Goal: Task Accomplishment & Management: Manage account settings

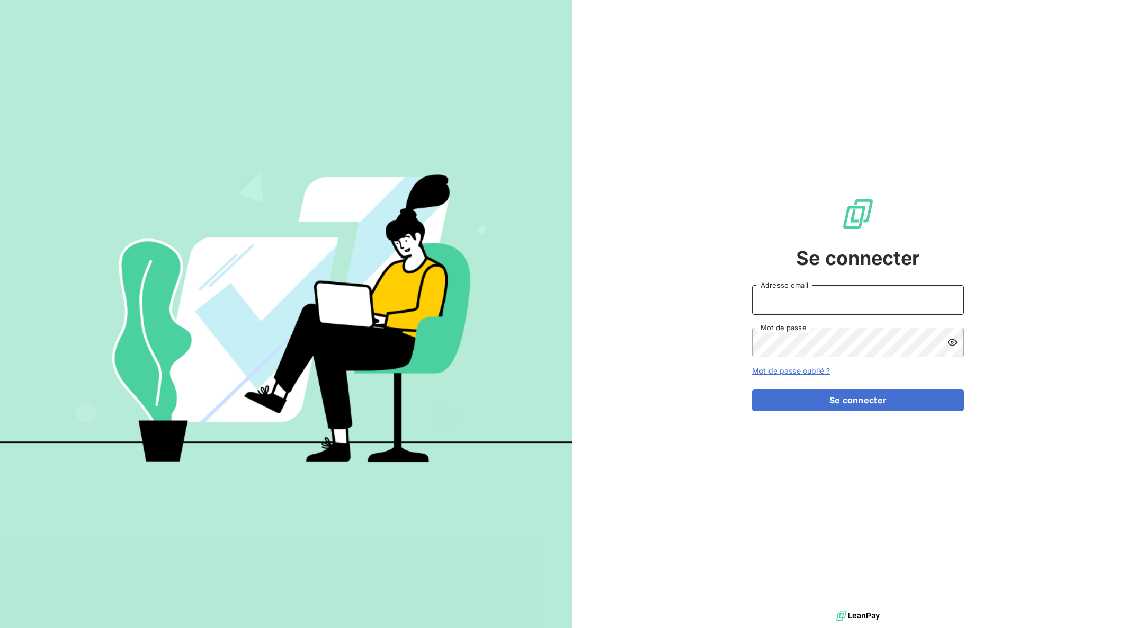
click at [801, 299] on input "Adresse email" at bounding box center [858, 300] width 212 height 30
type input "[PERSON_NAME][EMAIL_ADDRESS][DOMAIN_NAME]"
click at [857, 412] on div "Se connecter [PERSON_NAME][EMAIL_ADDRESS][DOMAIN_NAME] Adresse email Mot de pas…" at bounding box center [858, 303] width 212 height 607
click at [859, 403] on button "Se connecter" at bounding box center [858, 400] width 212 height 22
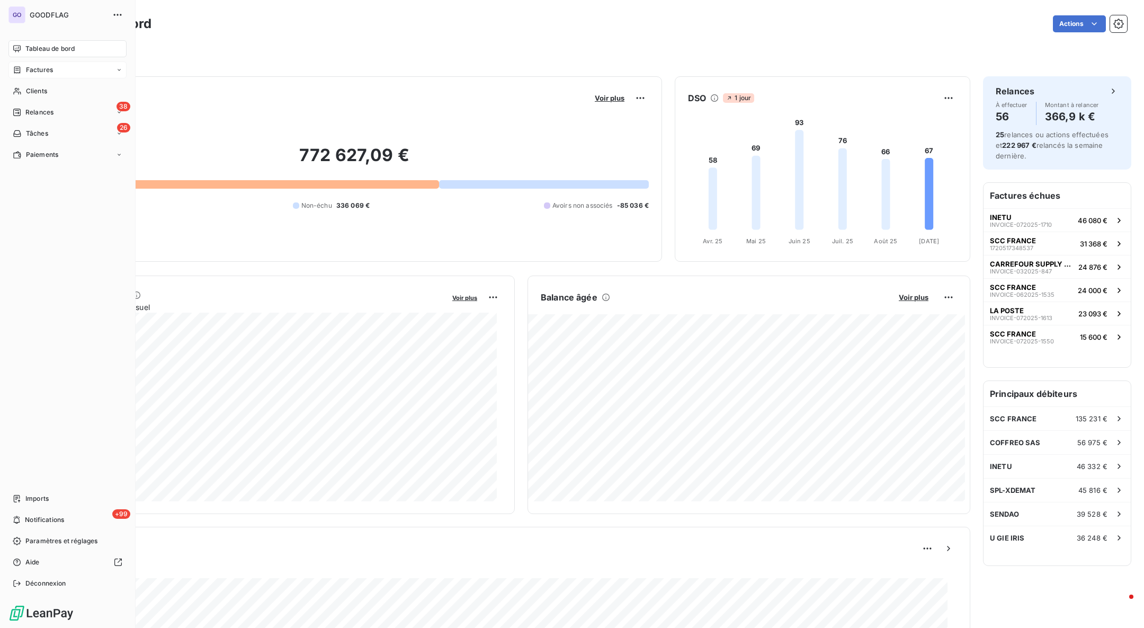
click at [24, 73] on div "Factures" at bounding box center [33, 70] width 40 height 10
click at [81, 88] on div "Factures" at bounding box center [73, 91] width 105 height 17
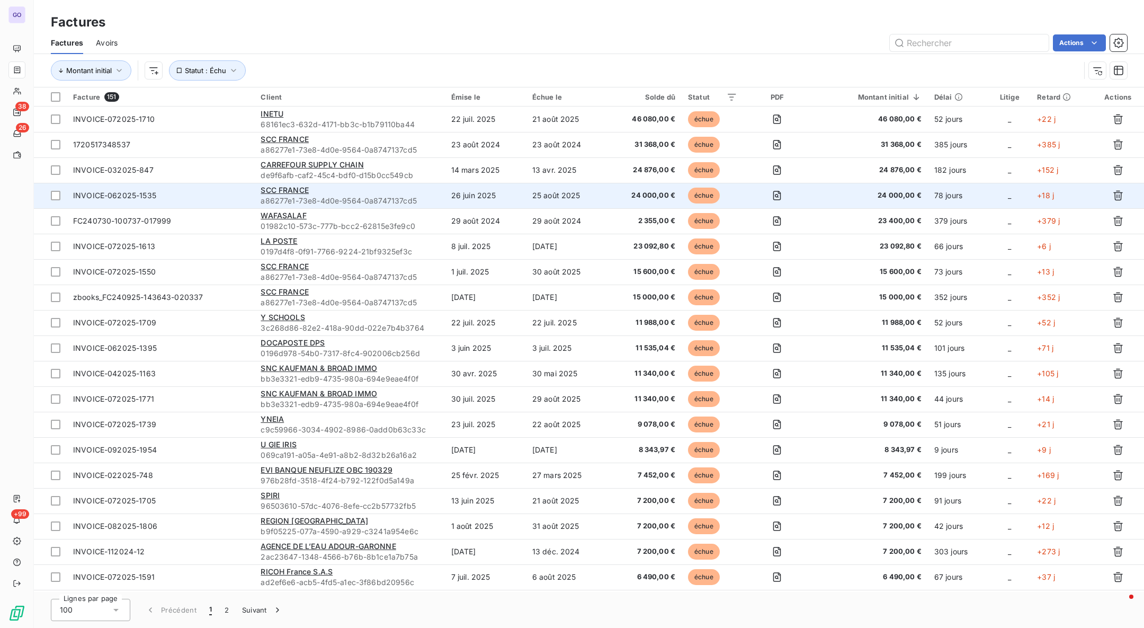
click at [426, 194] on div "SCC FRANCE" at bounding box center [349, 190] width 177 height 11
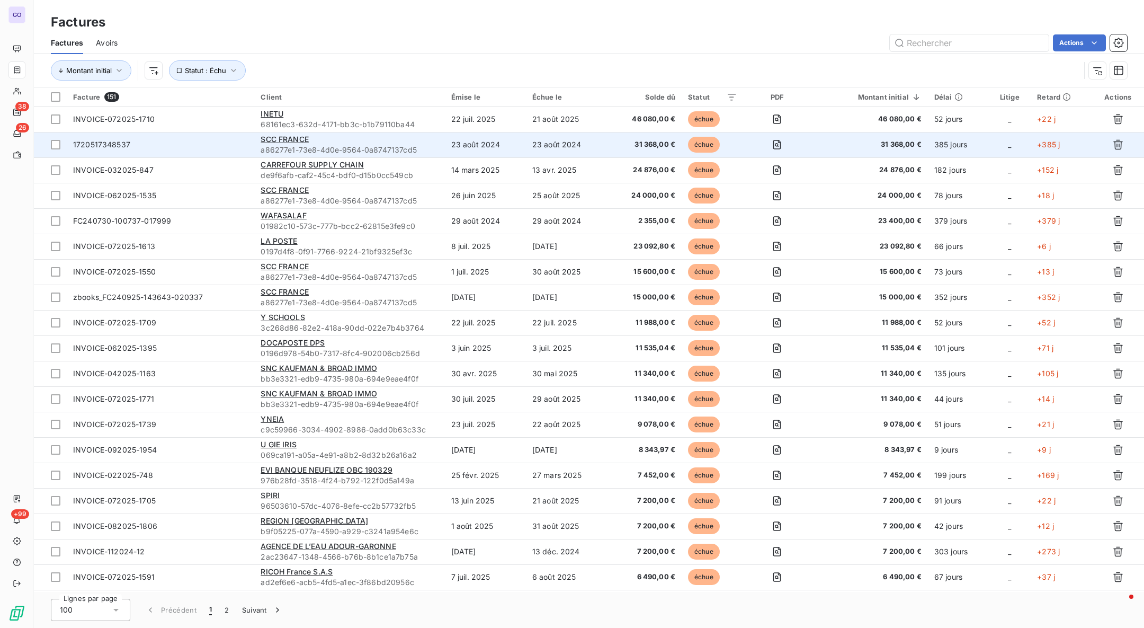
click at [347, 143] on div "SCC FRANCE" at bounding box center [349, 139] width 177 height 11
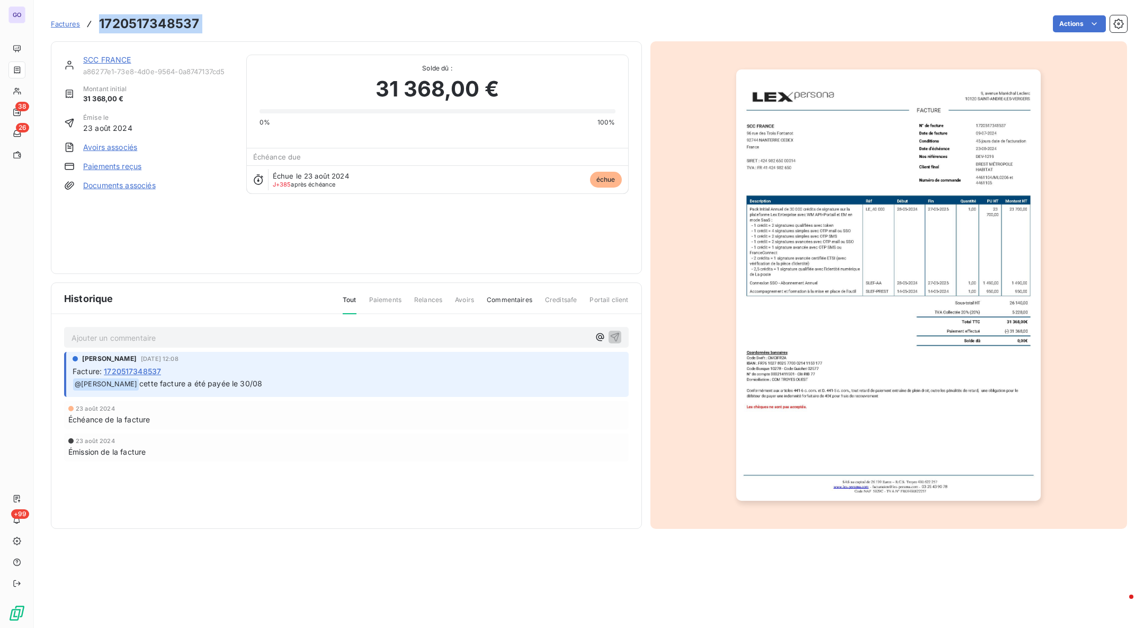
drag, startPoint x: 210, startPoint y: 23, endPoint x: 102, endPoint y: 23, distance: 108.0
click at [93, 23] on div "Factures 1720517348537 Actions" at bounding box center [589, 24] width 1076 height 22
click at [994, 144] on img "button" at bounding box center [888, 284] width 305 height 431
